Goal: Task Accomplishment & Management: Use online tool/utility

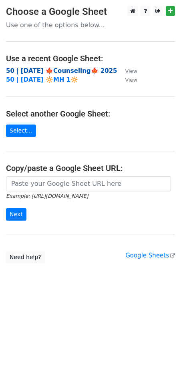
click at [40, 68] on strong "50 | [DATE] 🍁Counseling🍁 2025" at bounding box center [61, 70] width 111 height 7
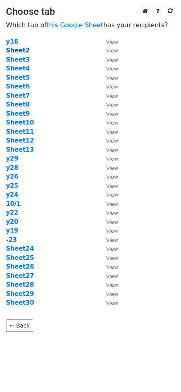
click at [18, 51] on strong "Sheet2" at bounding box center [18, 50] width 24 height 7
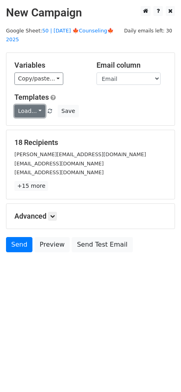
click at [22, 105] on link "Load..." at bounding box center [29, 111] width 31 height 12
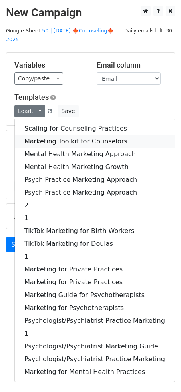
click at [55, 135] on link "Marketing Toolkit for Counselors" at bounding box center [95, 141] width 160 height 13
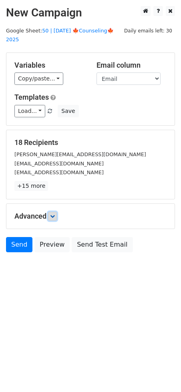
click at [53, 214] on icon at bounding box center [52, 216] width 5 height 5
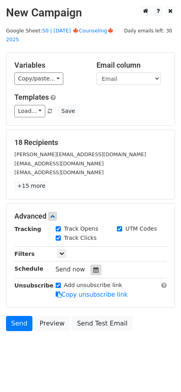
click at [93, 267] on icon at bounding box center [95, 270] width 5 height 6
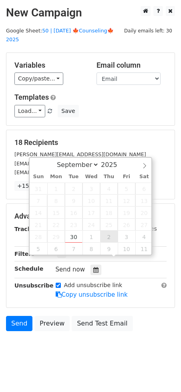
type input "2025-10-02 12:00"
select select "9"
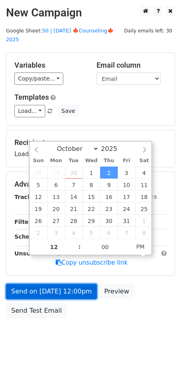
click at [70, 284] on link "Send on Oct 2 at 12:00pm" at bounding box center [51, 291] width 91 height 15
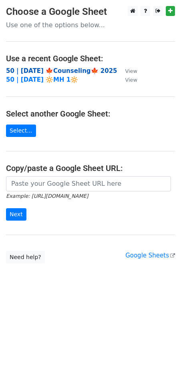
click at [56, 71] on strong "50 | [DATE] 🍁Counseling🍁 2025" at bounding box center [61, 70] width 111 height 7
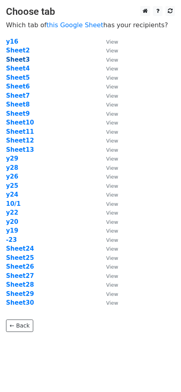
click at [16, 58] on strong "Sheet3" at bounding box center [18, 59] width 24 height 7
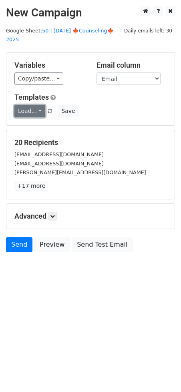
click at [22, 105] on link "Load..." at bounding box center [29, 111] width 31 height 12
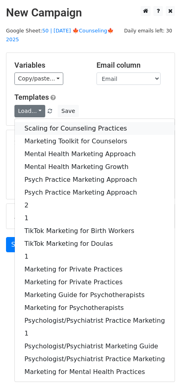
click at [53, 122] on link "Scaling for Counseling Practices" at bounding box center [95, 128] width 160 height 13
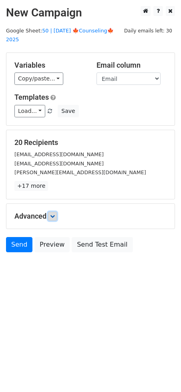
click at [55, 214] on icon at bounding box center [52, 216] width 5 height 5
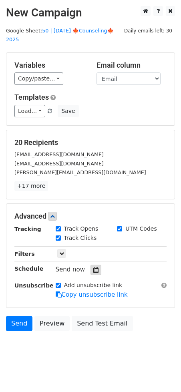
click at [94, 267] on icon at bounding box center [95, 270] width 5 height 6
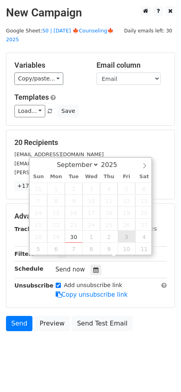
type input "2025-10-03 12:00"
select select "9"
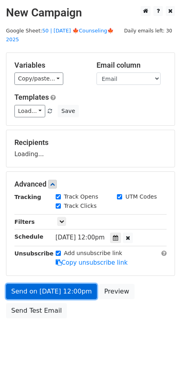
click at [72, 284] on link "Send on Oct 3 at 12:00pm" at bounding box center [51, 291] width 91 height 15
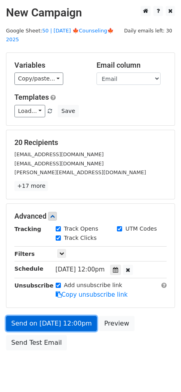
click at [41, 316] on link "Send on Oct 3 at 12:00pm" at bounding box center [51, 323] width 91 height 15
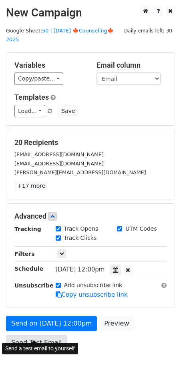
click at [32, 335] on link "Send Test Email" at bounding box center [36, 342] width 61 height 15
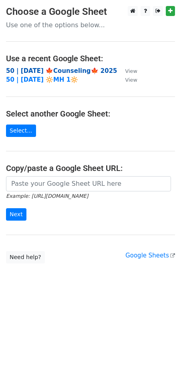
click at [63, 67] on strong "50 | [DATE] 🍁Counseling🍁 2025" at bounding box center [61, 70] width 111 height 7
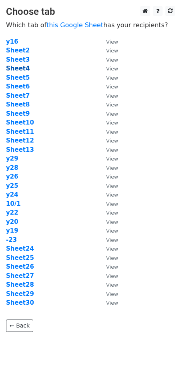
click at [25, 67] on strong "Sheet4" at bounding box center [18, 68] width 24 height 7
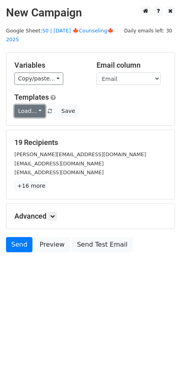
click at [28, 105] on link "Load..." at bounding box center [29, 111] width 31 height 12
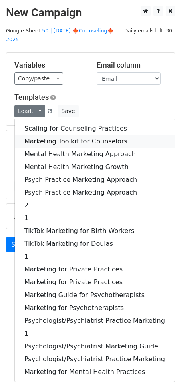
click at [38, 135] on link "Marketing Toolkit for Counselors" at bounding box center [95, 141] width 160 height 13
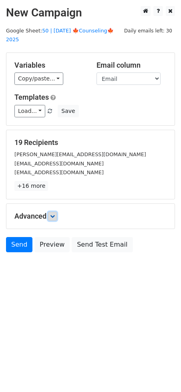
click at [53, 214] on icon at bounding box center [52, 216] width 5 height 5
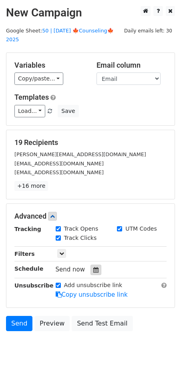
click at [93, 267] on icon at bounding box center [95, 270] width 5 height 6
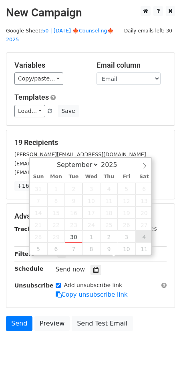
type input "2025-10-04 12:00"
select select "9"
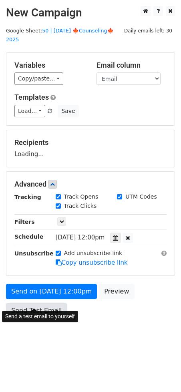
click at [28, 303] on link "Send Test Email" at bounding box center [36, 310] width 61 height 15
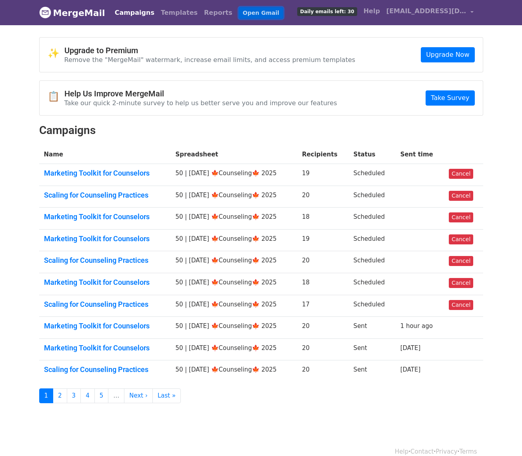
click at [247, 13] on link "Open Gmail" at bounding box center [261, 13] width 44 height 12
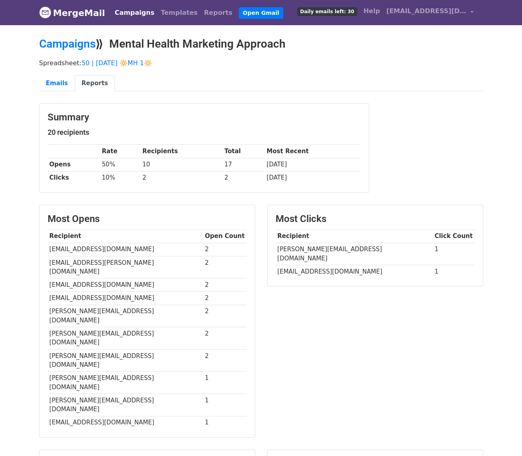
drag, startPoint x: 384, startPoint y: 443, endPoint x: 294, endPoint y: 442, distance: 90.8
copy td "wavelengthsmusictherapy.com"
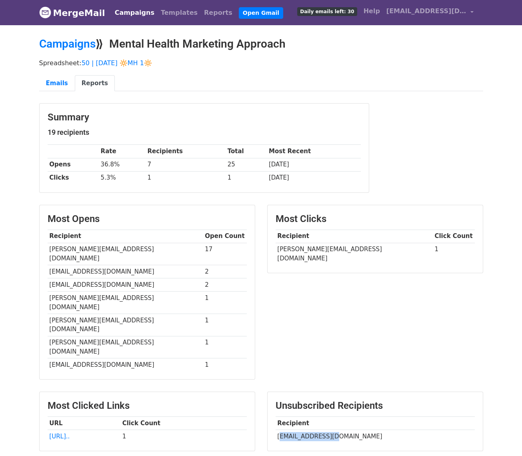
drag, startPoint x: 280, startPoint y: 401, endPoint x: 336, endPoint y: 404, distance: 55.7
click at [336, 430] on td "ahmetmcaglar@gmail.com" at bounding box center [375, 436] width 199 height 13
copy td "hmetmcaglar@gmai"
